Goal: Communication & Community: Ask a question

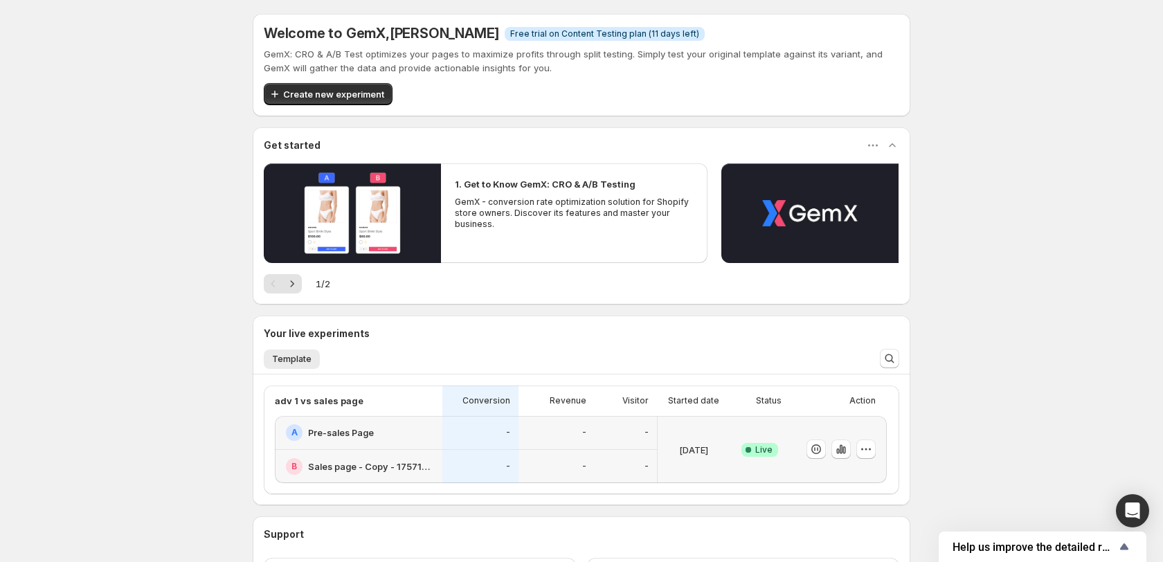
scroll to position [49, 0]
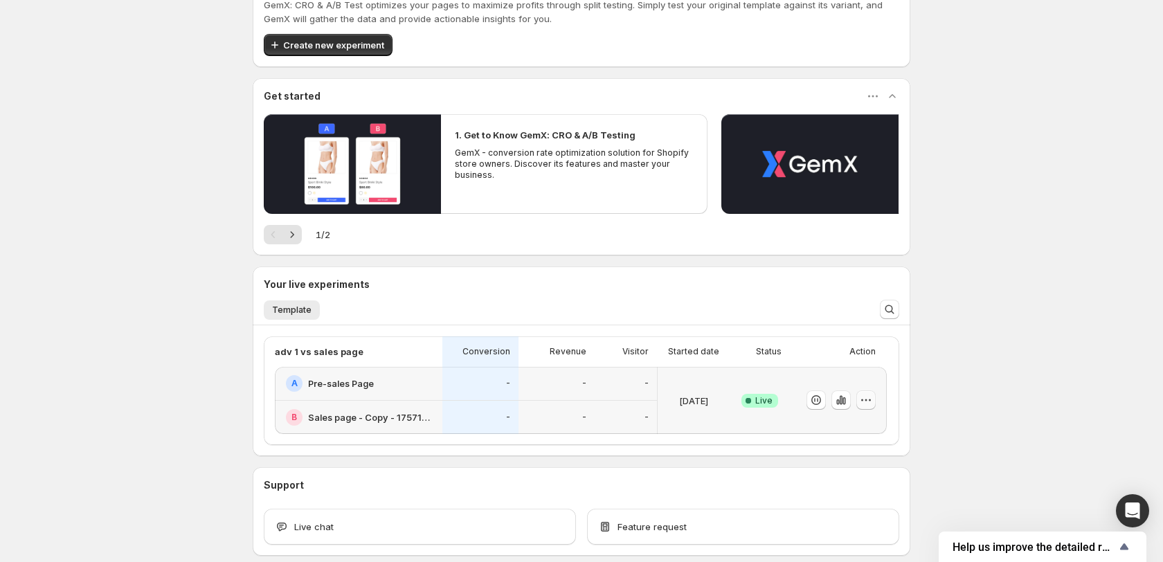
click at [865, 395] on icon "button" at bounding box center [866, 400] width 14 height 14
click at [367, 392] on div "A Pre-sales Page" at bounding box center [359, 384] width 168 height 34
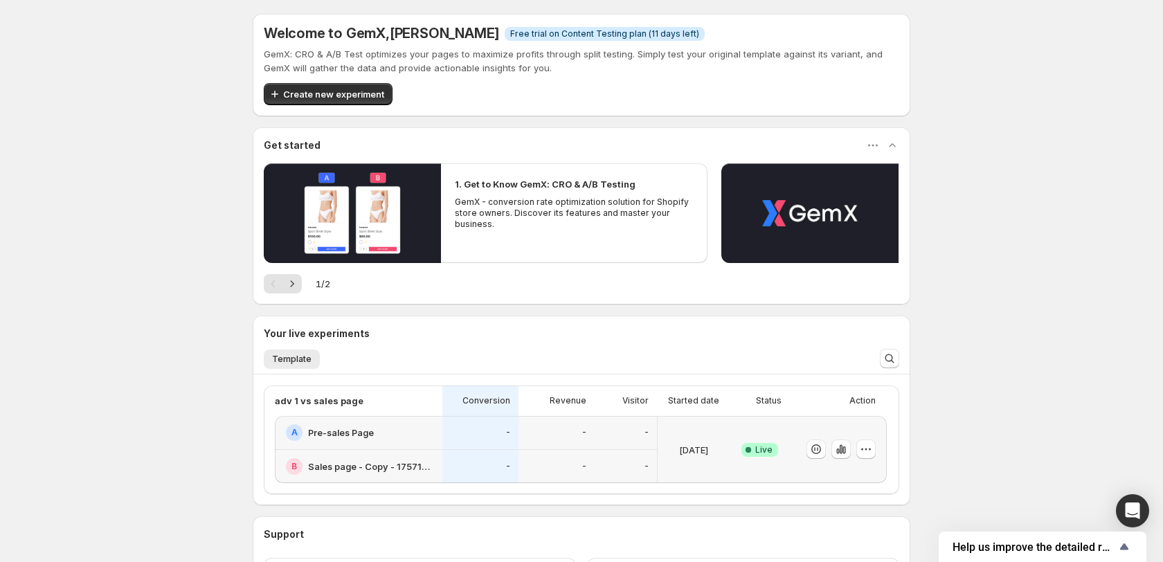
click at [406, 398] on div "adv 1 vs sales page" at bounding box center [354, 401] width 159 height 14
click at [334, 400] on p "adv 1 vs sales page" at bounding box center [319, 401] width 89 height 14
click at [431, 432] on div "A Pre-sales Page" at bounding box center [360, 432] width 148 height 17
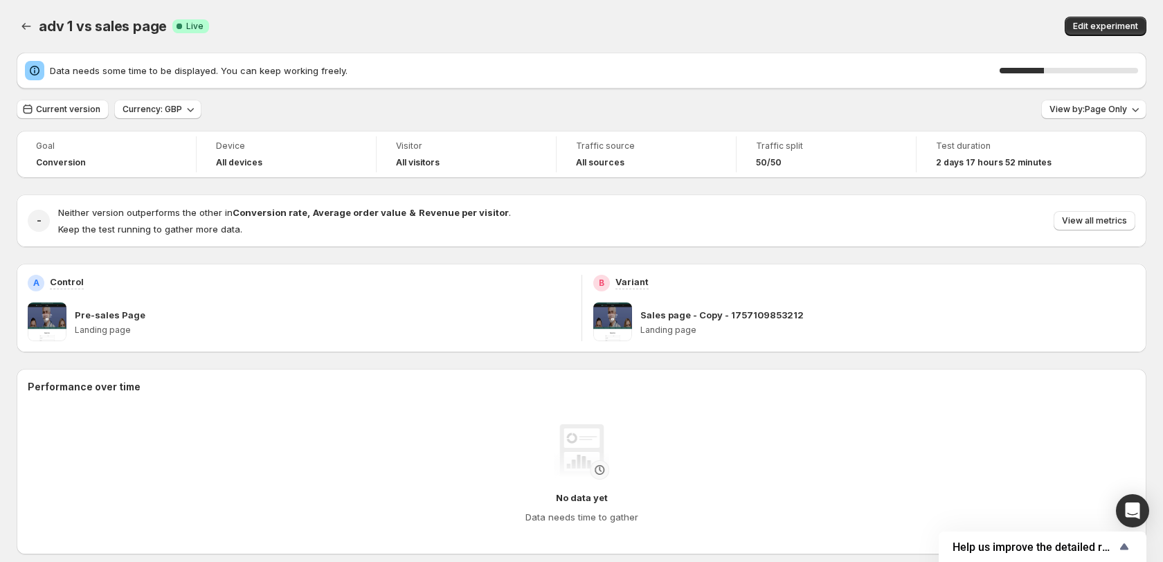
click at [856, 7] on div "adv 1 vs sales page. This page is ready adv 1 vs sales page Success Complete Li…" at bounding box center [582, 26] width 1130 height 53
click at [237, 96] on div "Data needs some time to be displayed. You can keep working freely. 34 % Current…" at bounding box center [582, 506] width 1130 height 907
click at [113, 315] on p "Pre-sales Page" at bounding box center [110, 315] width 71 height 14
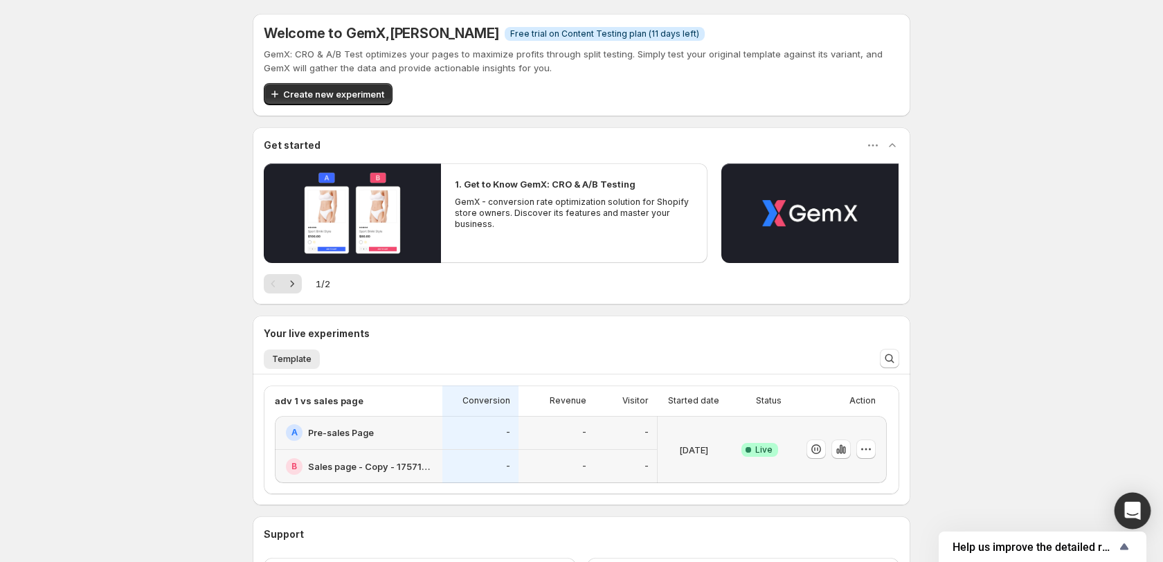
click at [1125, 517] on icon "Open Intercom Messenger" at bounding box center [1132, 511] width 18 height 18
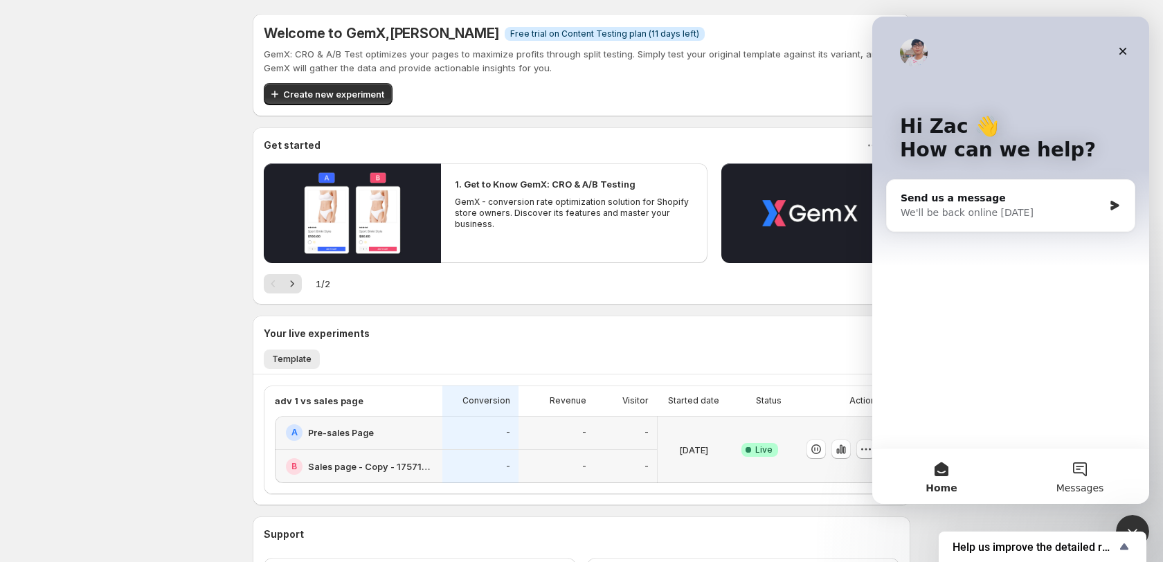
click at [1090, 479] on button "Messages" at bounding box center [1080, 476] width 138 height 55
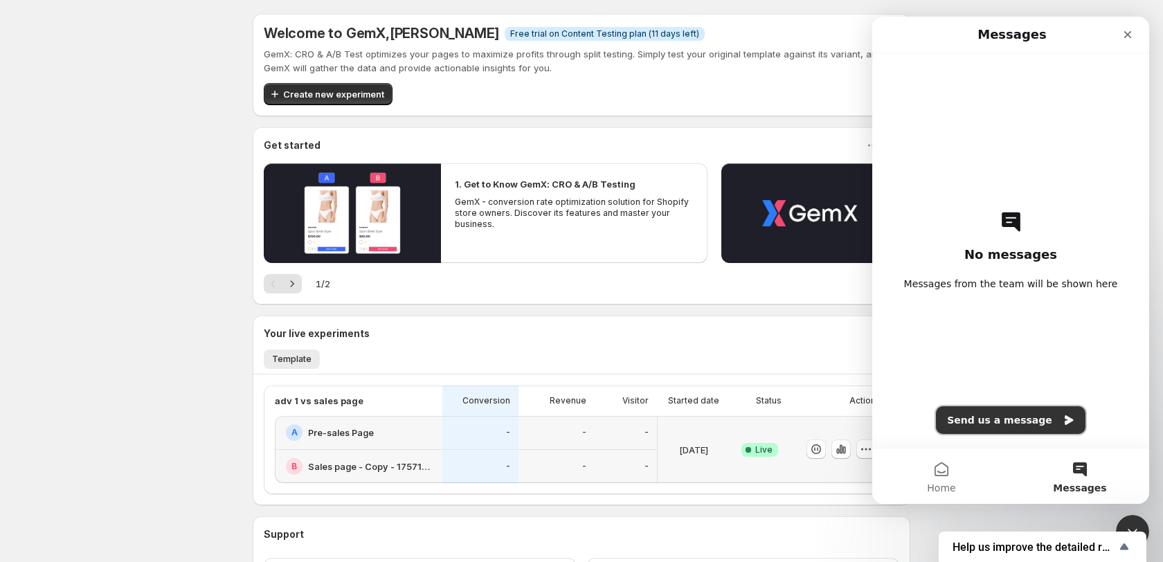
click at [1018, 428] on button "Send us a message" at bounding box center [1011, 420] width 150 height 28
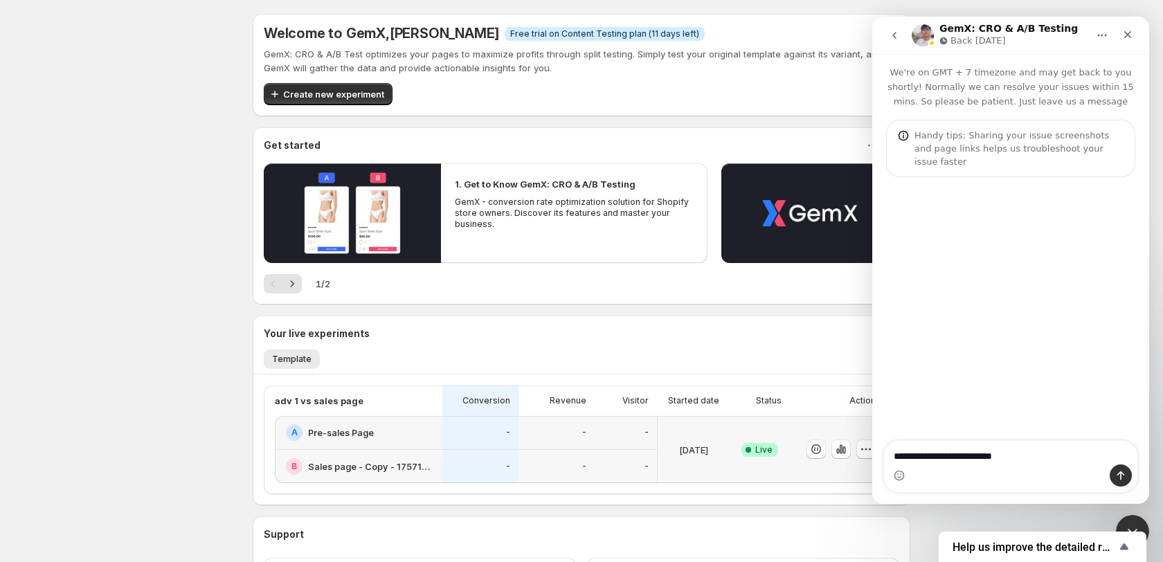
type textarea "**********"
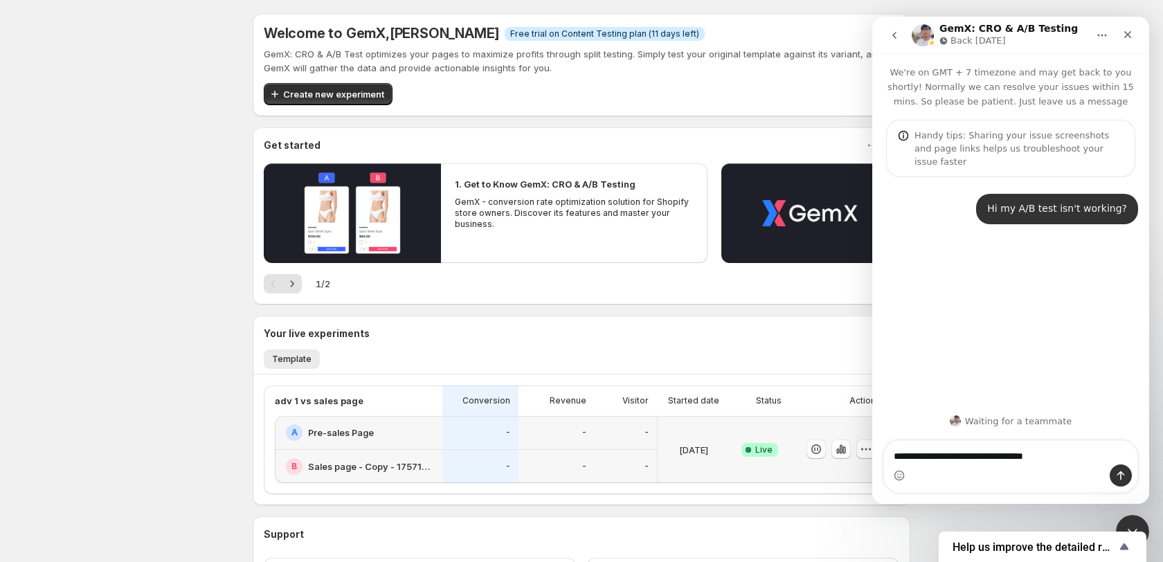
type textarea "**********"
